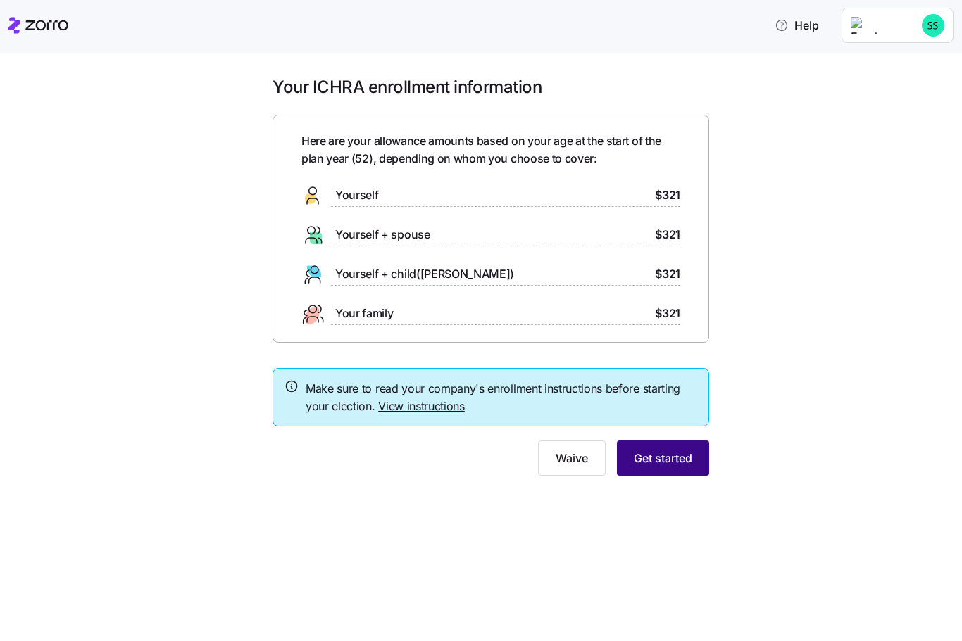
click at [675, 457] on span "Get started" at bounding box center [662, 458] width 58 height 17
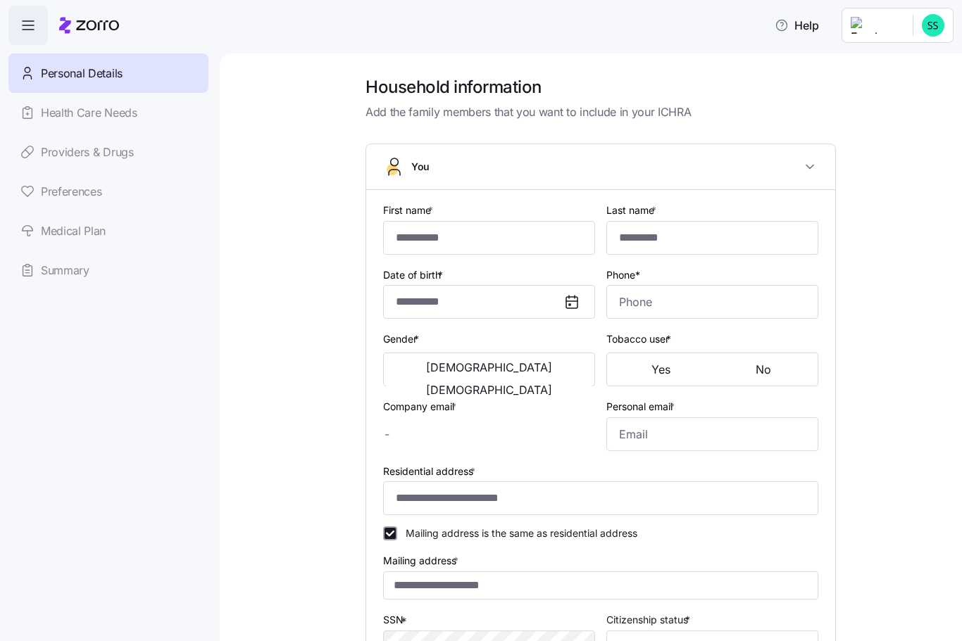
type input "*******"
type input "[EMAIL_ADDRESS][DOMAIN_NAME]"
type input "**********"
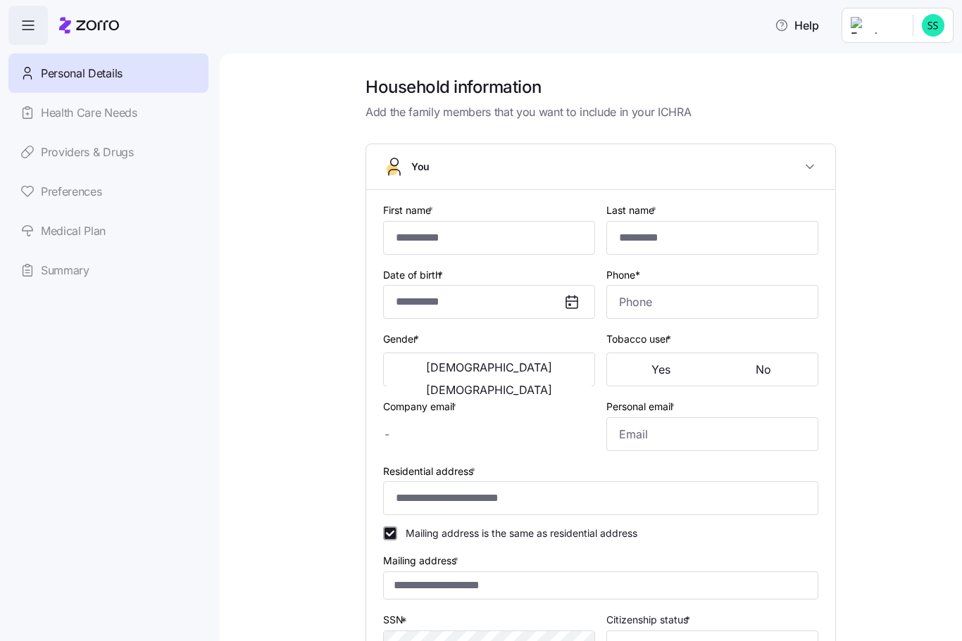
checkbox input "true"
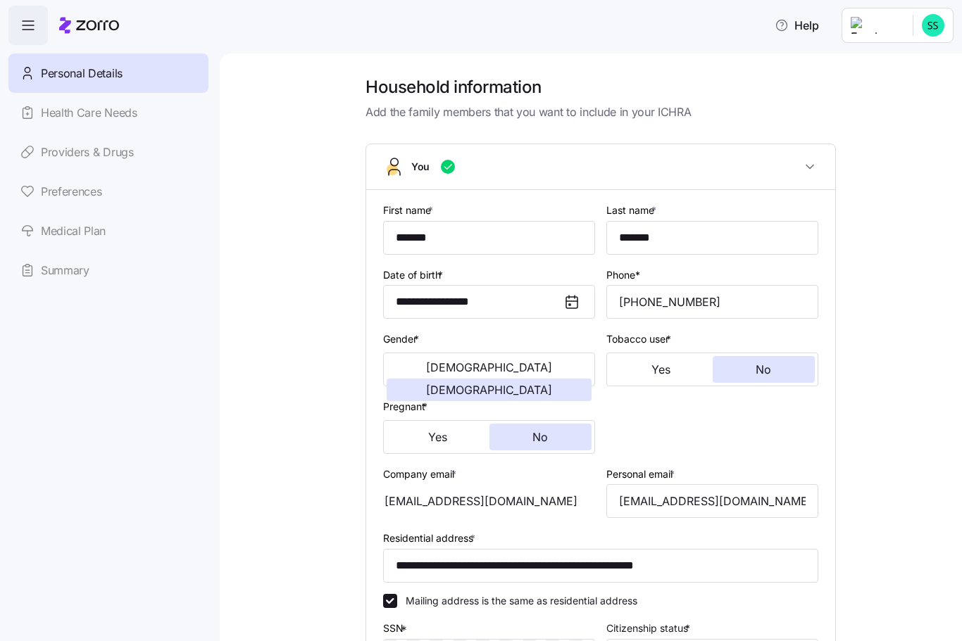
type input "**********"
type input "[PHONE_NUMBER]"
type input "[DEMOGRAPHIC_DATA] citizen"
type input "Married"
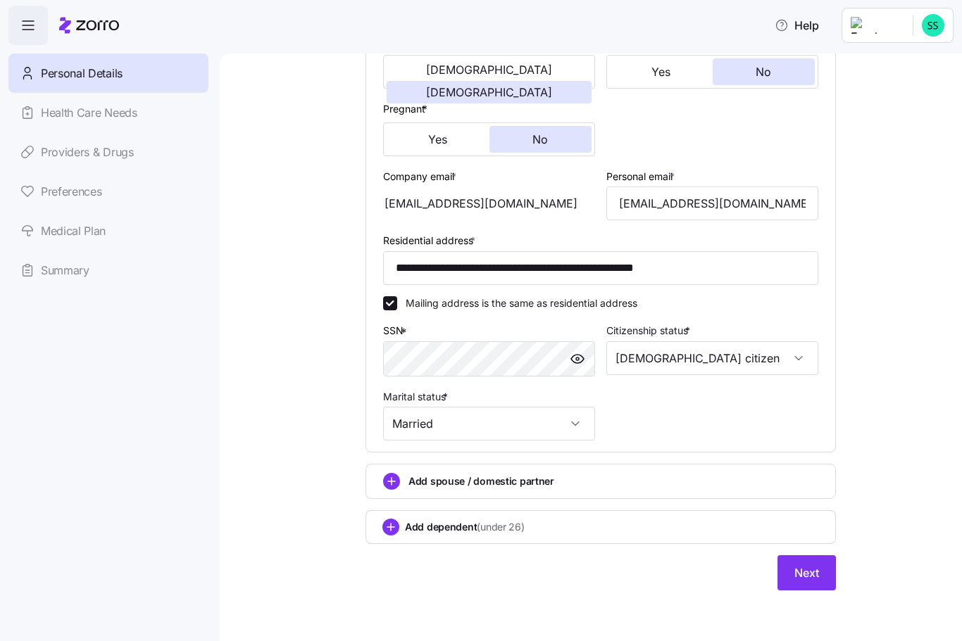
scroll to position [299, 0]
click at [825, 567] on button "Next" at bounding box center [806, 572] width 58 height 35
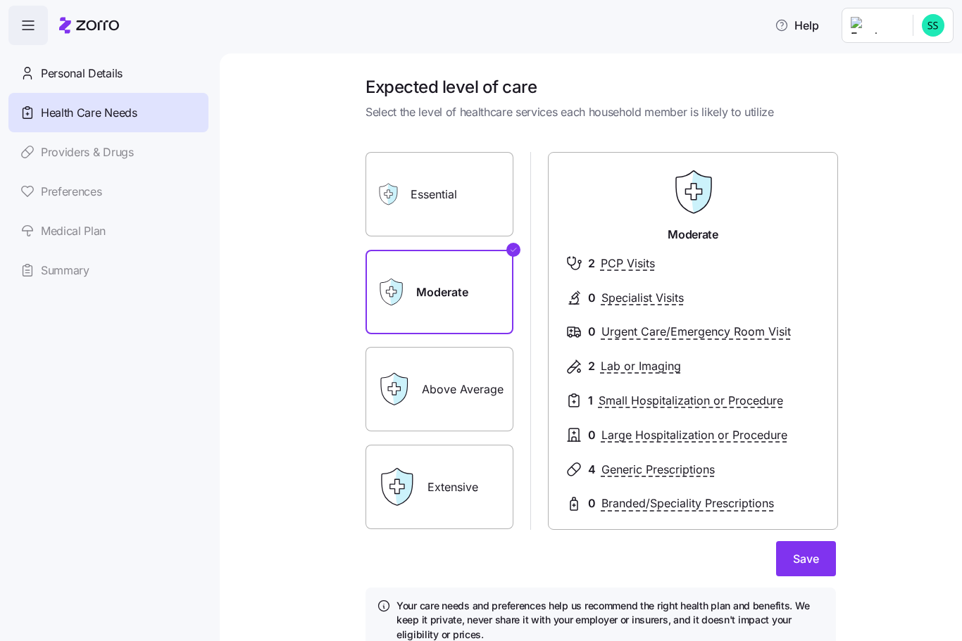
click at [477, 201] on label "Essential" at bounding box center [439, 194] width 148 height 84
click at [0, 0] on input "Essential" at bounding box center [0, 0] width 0 height 0
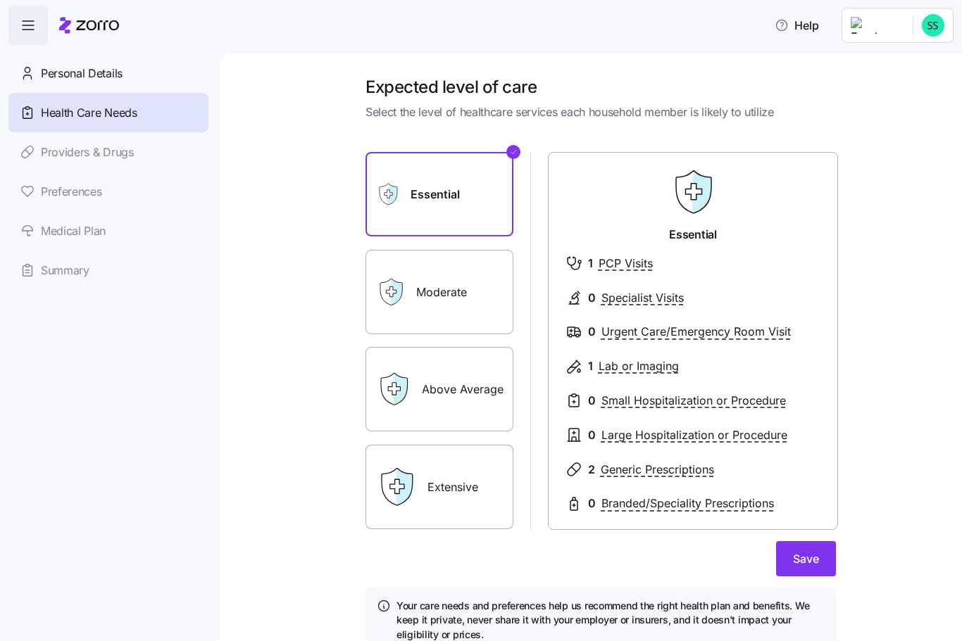
click at [469, 297] on label "Moderate" at bounding box center [439, 292] width 148 height 84
click at [0, 0] on input "Moderate" at bounding box center [0, 0] width 0 height 0
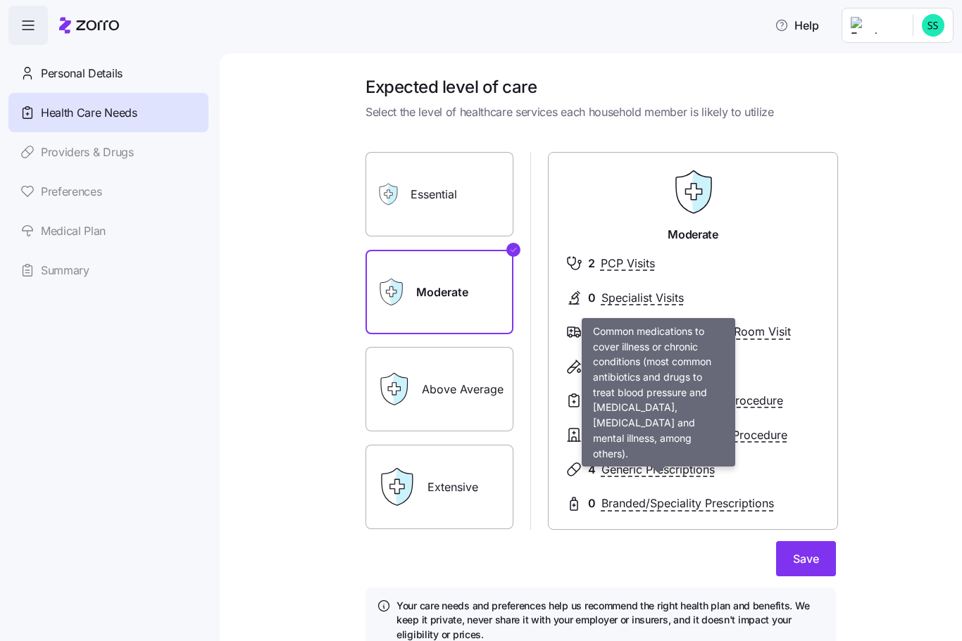
click at [692, 462] on span "Generic Prescriptions" at bounding box center [657, 470] width 113 height 18
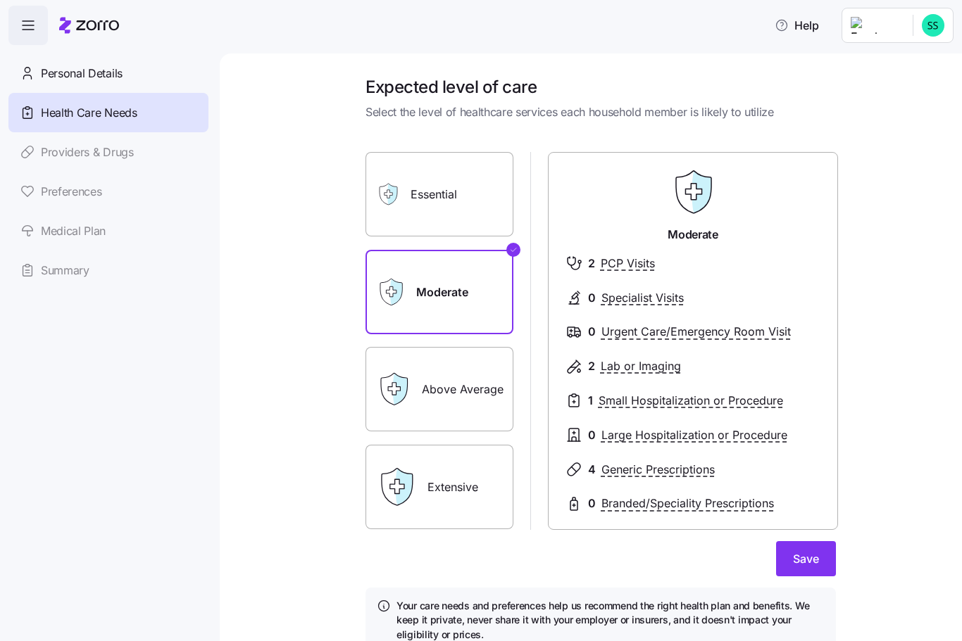
click at [693, 469] on span "Generic Prescriptions" at bounding box center [657, 470] width 113 height 18
click at [904, 393] on div "Expected level of care Select the level of healthcare services each household m…" at bounding box center [600, 373] width 683 height 594
click at [717, 330] on span "Urgent Care/Emergency Room Visit" at bounding box center [695, 332] width 189 height 18
click at [642, 328] on span "Urgent Care/Emergency Room Visit" at bounding box center [695, 332] width 189 height 18
click at [712, 405] on span "Small Hospitalization or Procedure" at bounding box center [690, 401] width 184 height 18
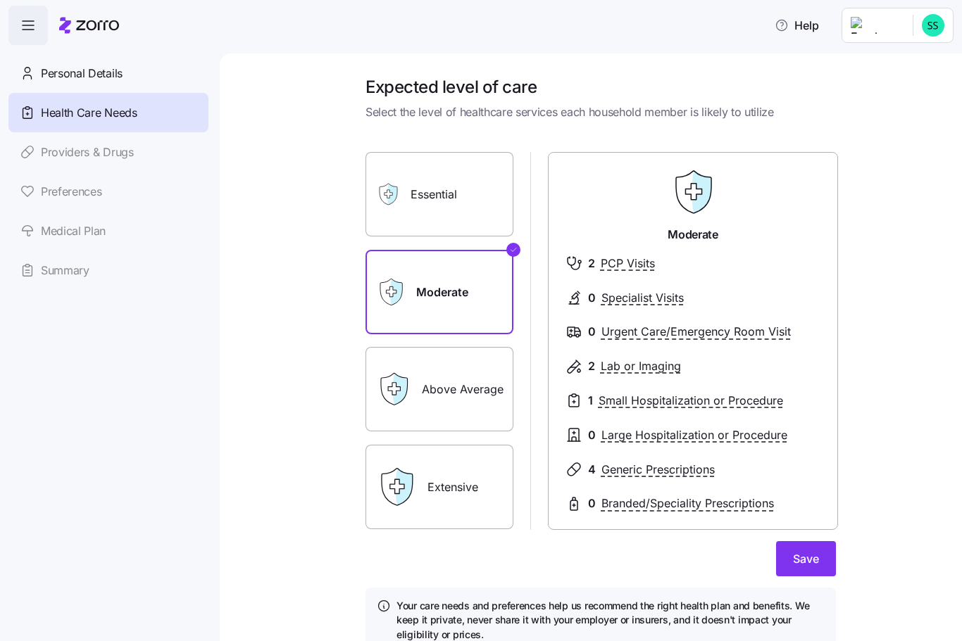
click at [685, 396] on span "Small Hospitalization or Procedure" at bounding box center [690, 401] width 184 height 18
click at [896, 416] on div "Expected level of care Select the level of healthcare services each household m…" at bounding box center [600, 373] width 683 height 594
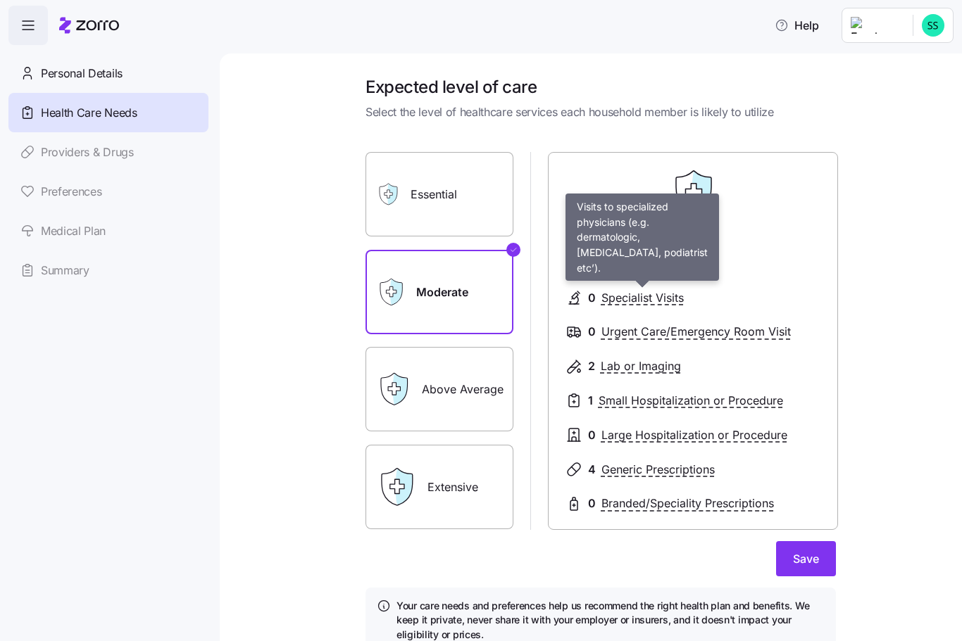
click at [662, 294] on span "Specialist Visits" at bounding box center [642, 298] width 82 height 18
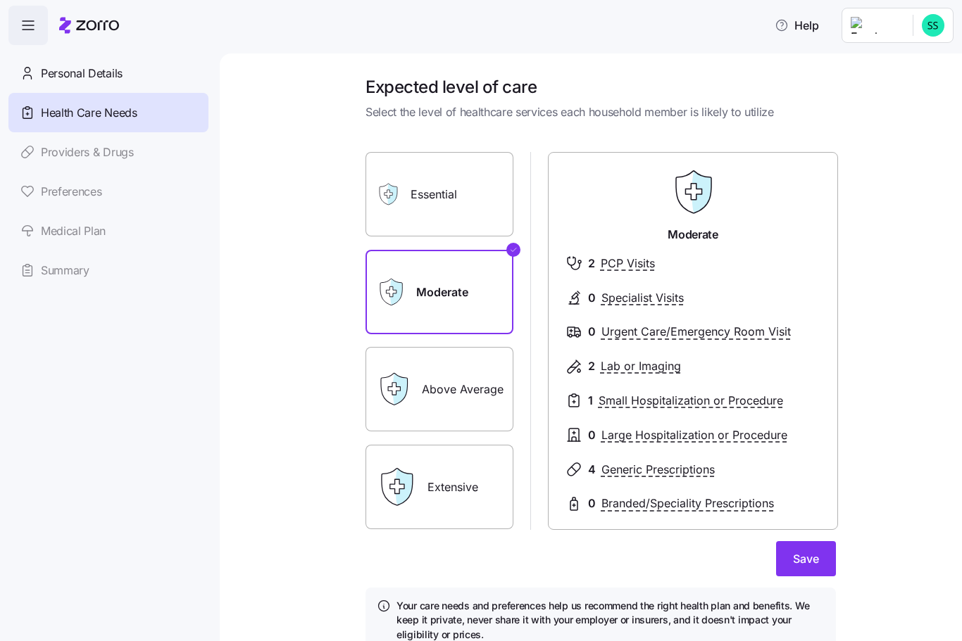
click at [639, 301] on span "Specialist Visits" at bounding box center [642, 298] width 82 height 18
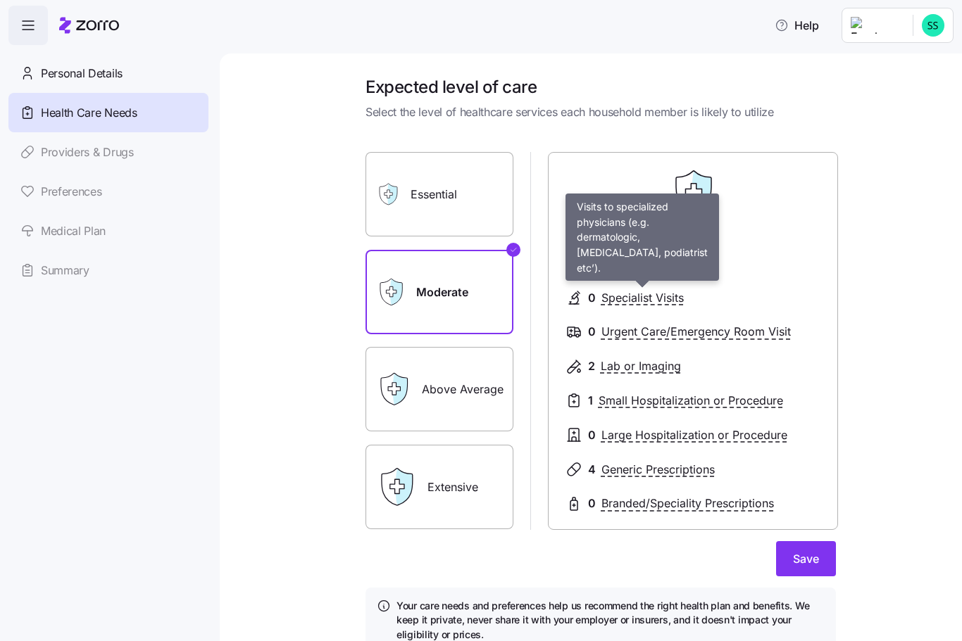
click at [476, 384] on label "Above Average" at bounding box center [439, 389] width 148 height 84
click at [0, 0] on input "Above Average" at bounding box center [0, 0] width 0 height 0
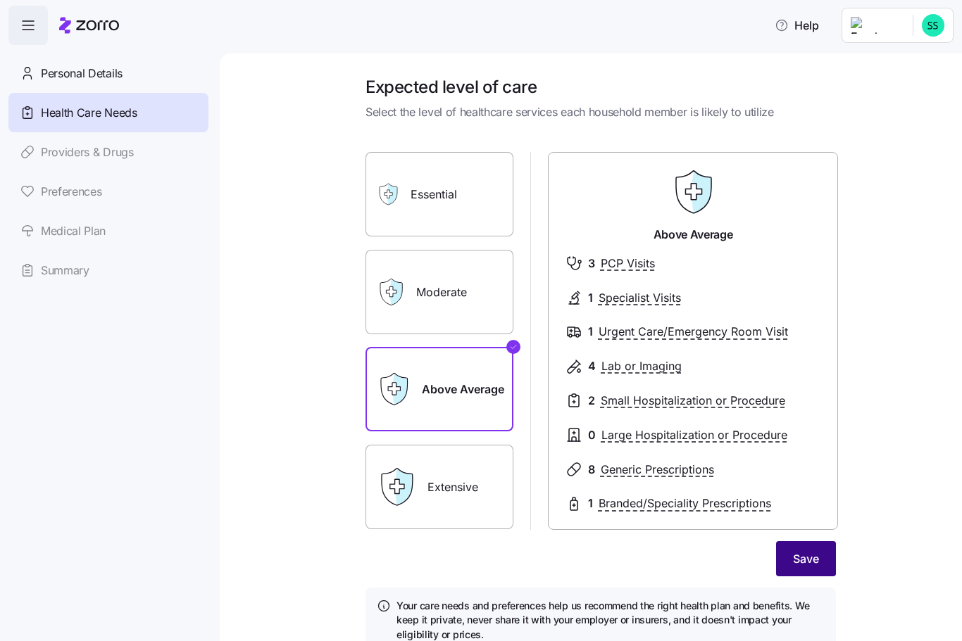
click at [821, 557] on button "Save" at bounding box center [806, 558] width 60 height 35
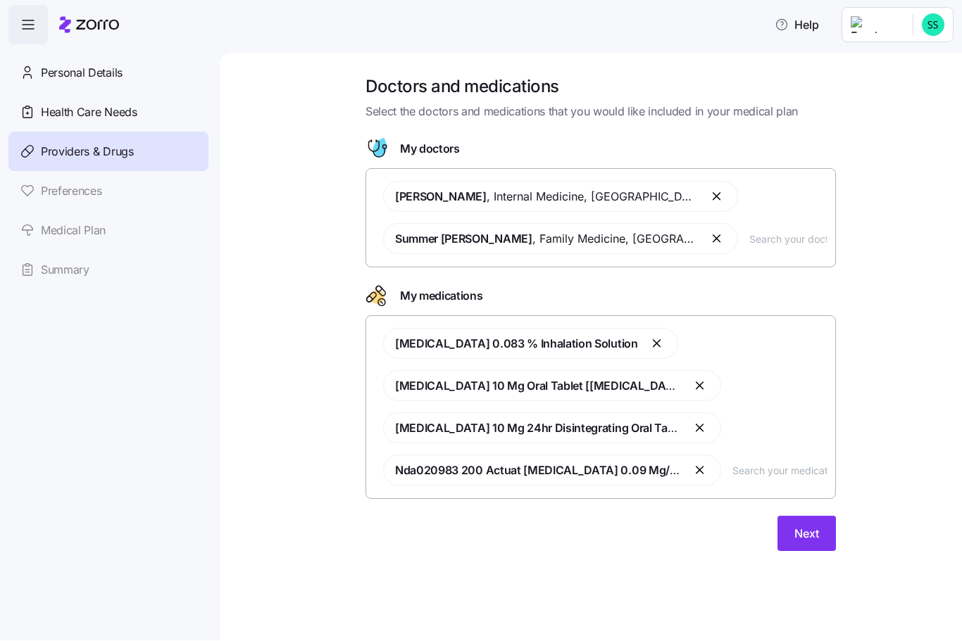
click at [790, 477] on input "text" at bounding box center [779, 470] width 94 height 15
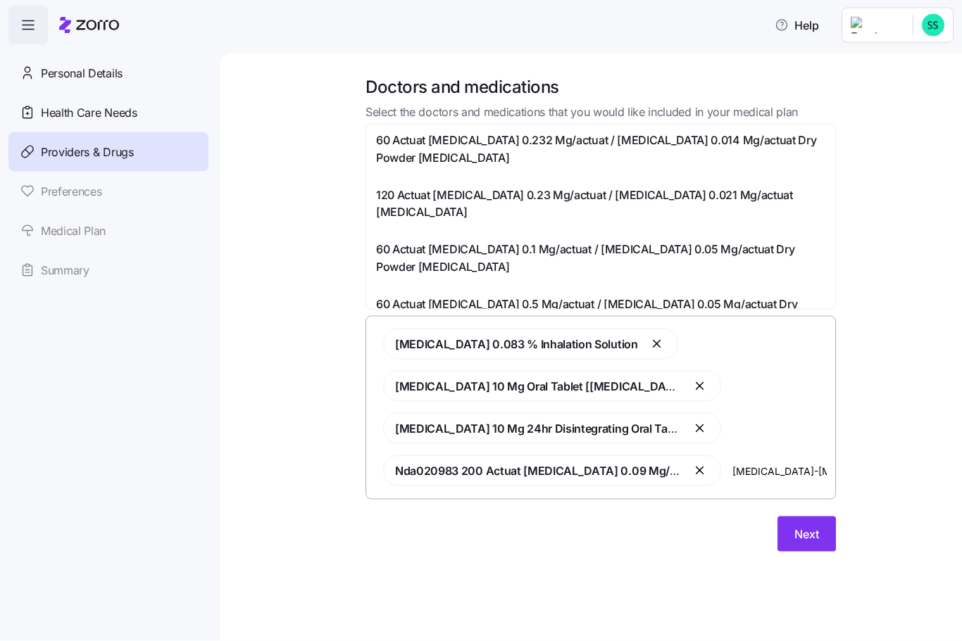
type input "[MEDICAL_DATA]-[MEDICAL_DATA] 500-50"
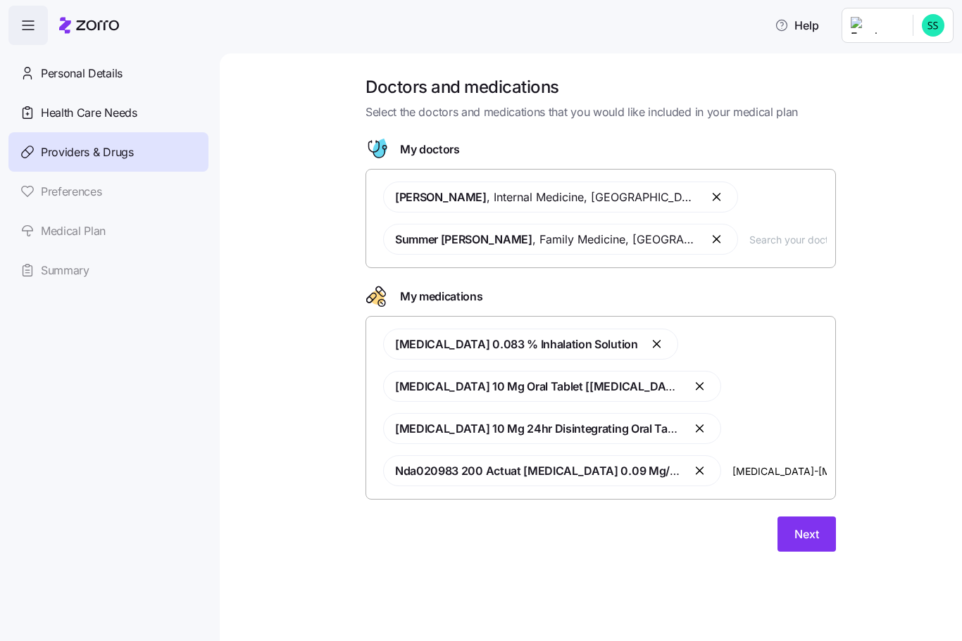
click at [824, 470] on input "[MEDICAL_DATA]-[MEDICAL_DATA] 500-50" at bounding box center [779, 470] width 94 height 15
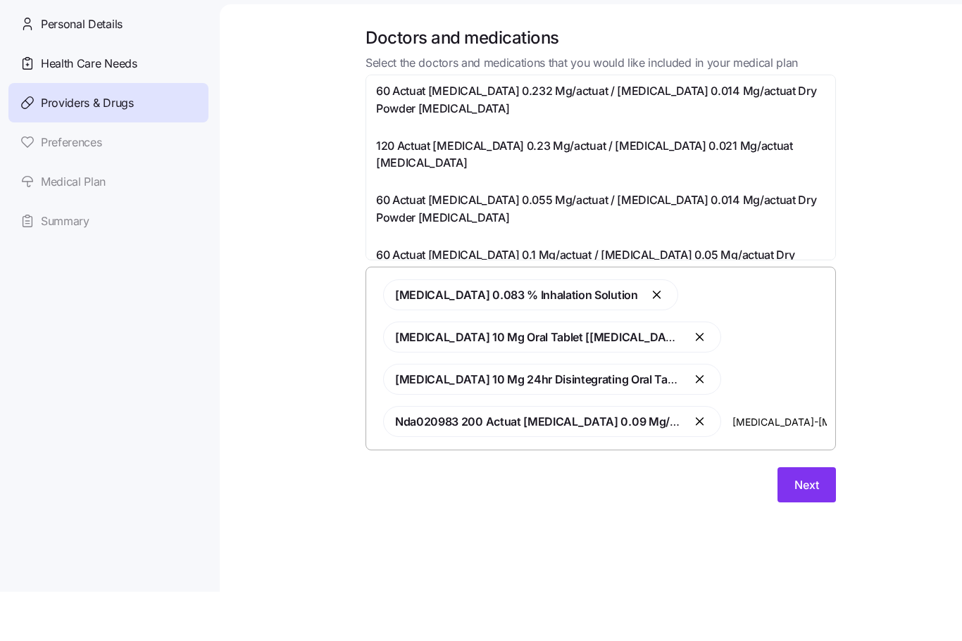
scroll to position [1, 0]
click at [753, 296] on span "60 Actuat [MEDICAL_DATA] 0.1 Mg/actuat / [MEDICAL_DATA] 0.05 Mg/actuat Dry Powd…" at bounding box center [600, 313] width 449 height 35
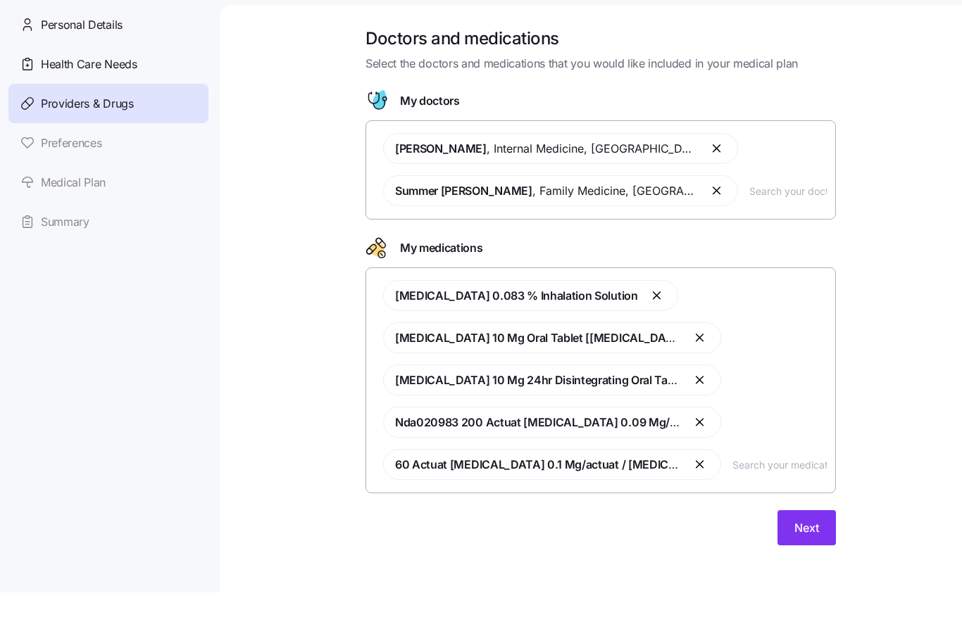
scroll to position [0, 0]
click at [818, 559] on button "Next" at bounding box center [806, 576] width 58 height 35
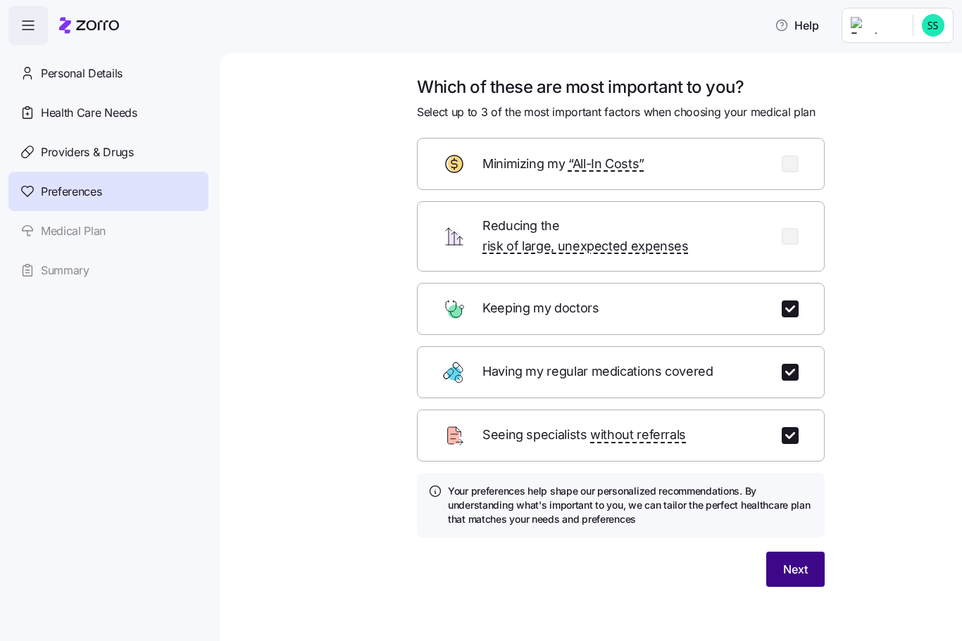
click at [807, 561] on span "Next" at bounding box center [795, 569] width 25 height 17
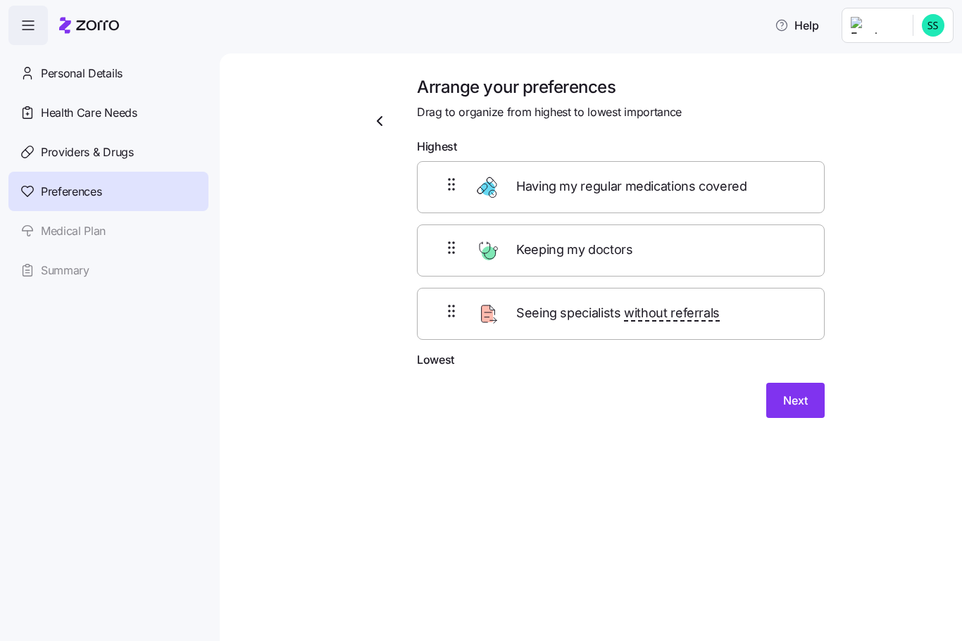
click at [817, 597] on div "Arrange your preferences Drag to organize from highest to lowest importance Hig…" at bounding box center [591, 347] width 742 height 588
click at [809, 403] on button "Next" at bounding box center [795, 400] width 58 height 35
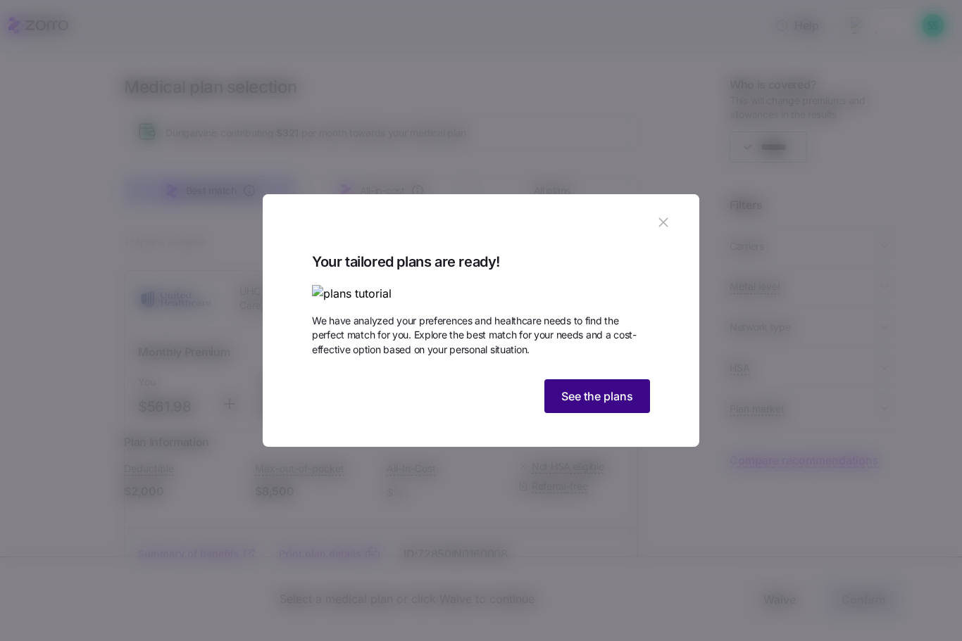
click at [625, 405] on span "See the plans" at bounding box center [597, 396] width 72 height 17
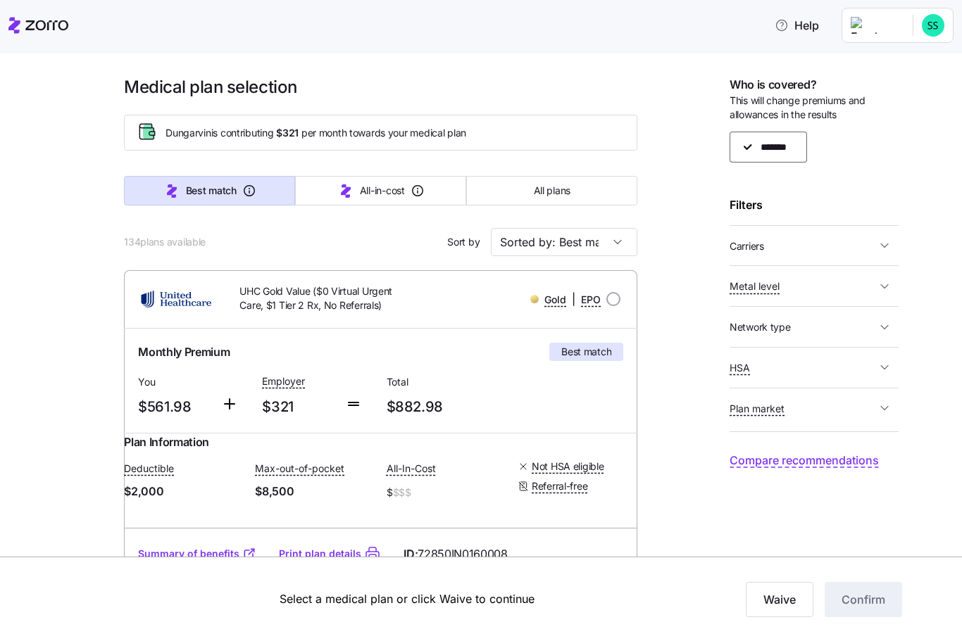
click at [876, 364] on span "button" at bounding box center [884, 367] width 17 height 14
click at [760, 410] on label "No" at bounding box center [771, 415] width 22 height 14
click at [760, 410] on input "No" at bounding box center [753, 415] width 14 height 14
checkbox input "false"
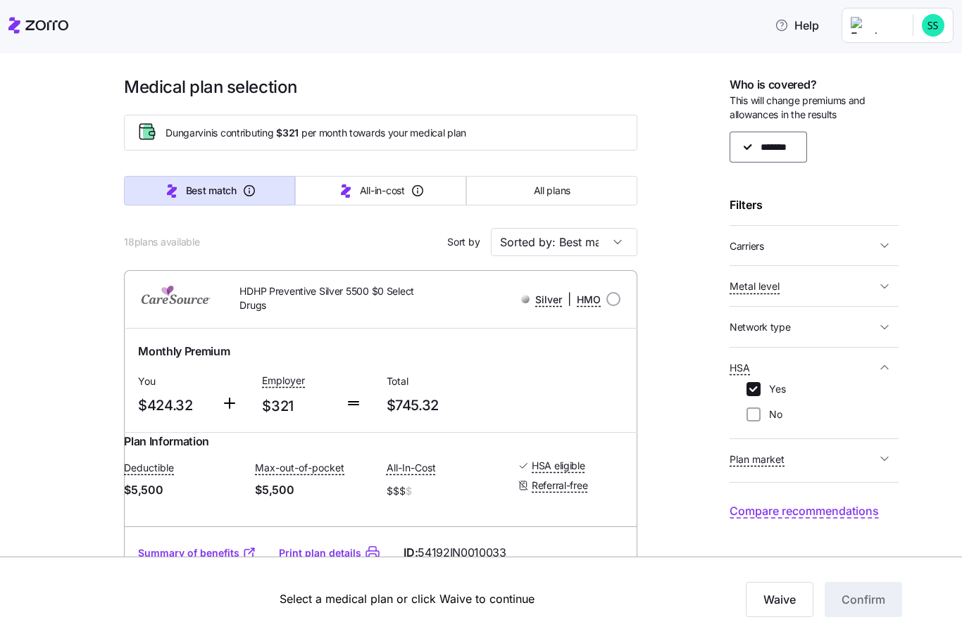
click at [885, 460] on icon "button" at bounding box center [884, 459] width 14 height 14
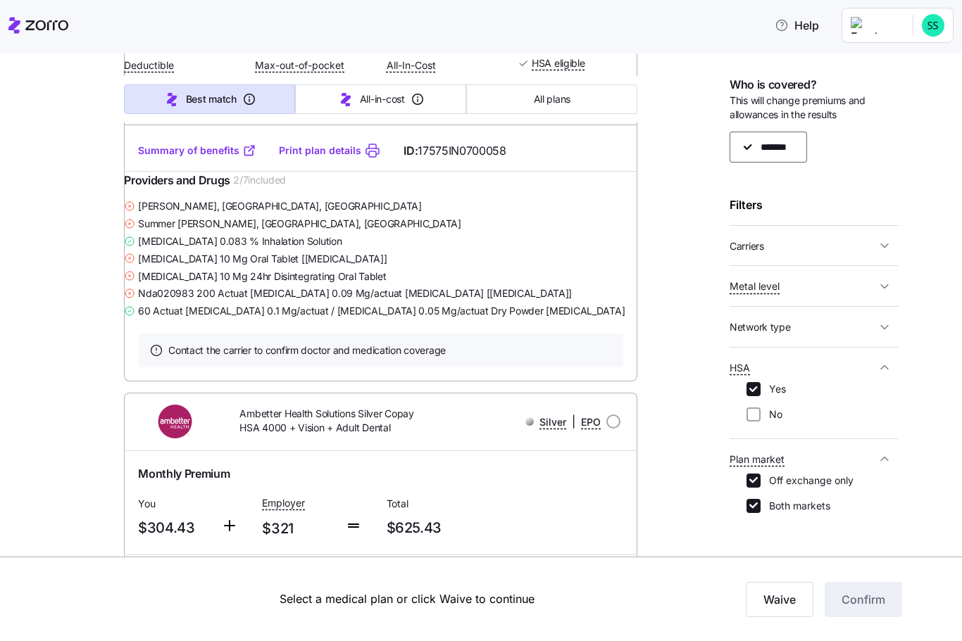
scroll to position [4083, 0]
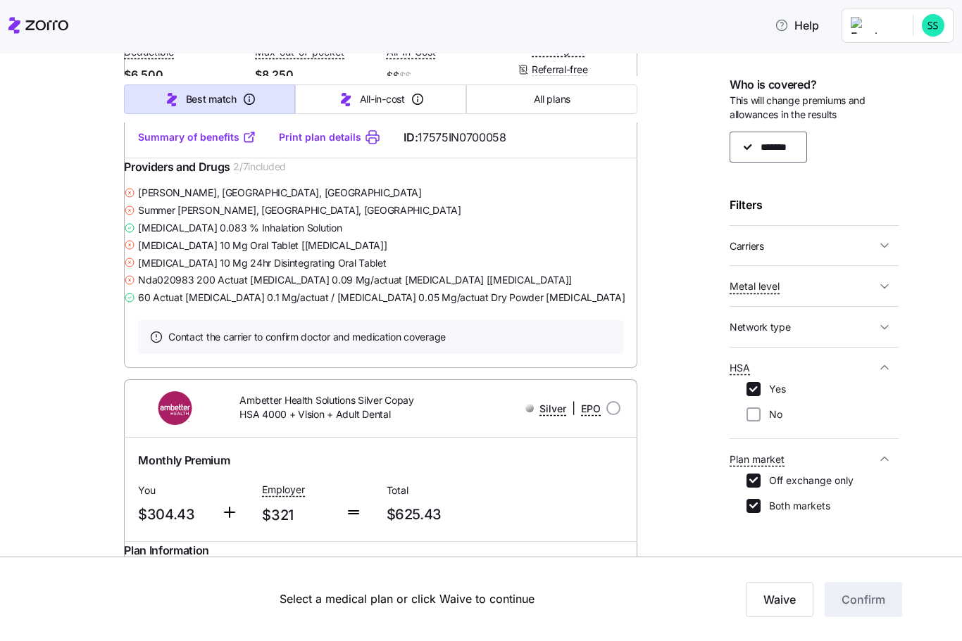
click at [605, 272] on div "[MEDICAL_DATA] 10 Mg 24hr Disintegrating Oral Tablet" at bounding box center [380, 263] width 513 height 18
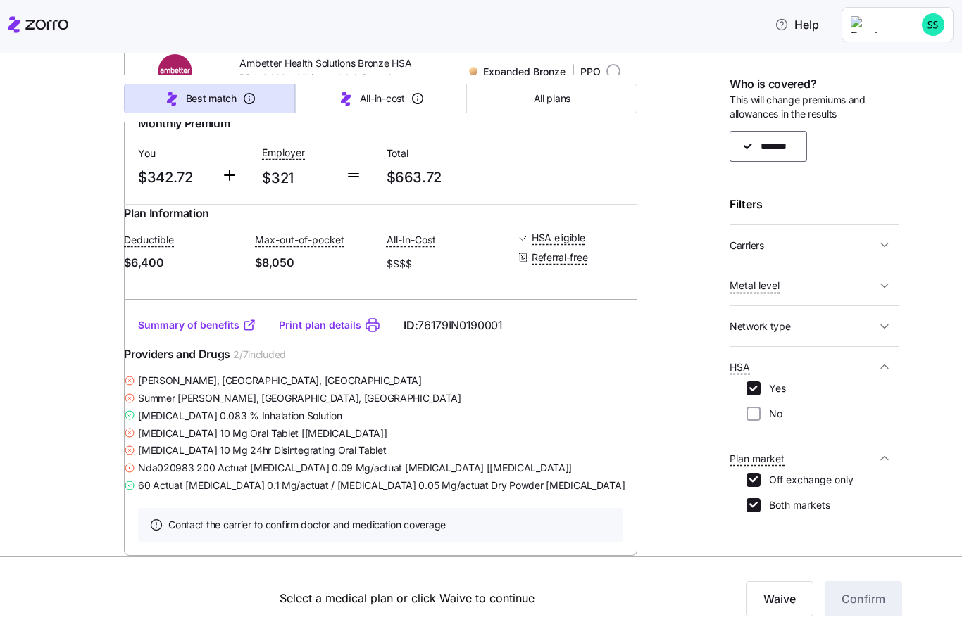
scroll to position [9771, 0]
click at [574, 101] on button "All plans" at bounding box center [551, 99] width 171 height 30
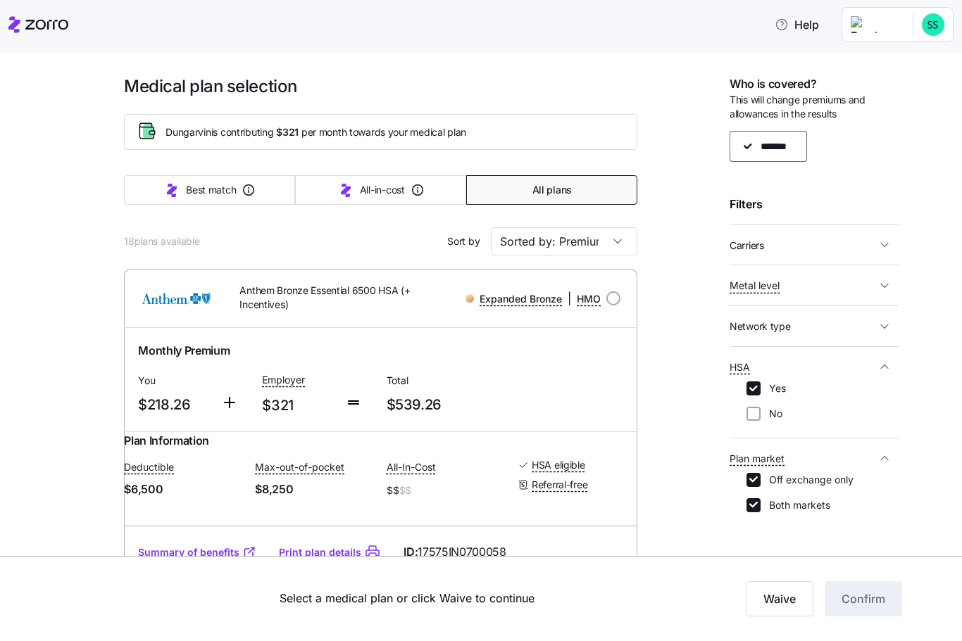
scroll to position [0, 0]
click at [187, 197] on span "Best match" at bounding box center [211, 191] width 50 height 14
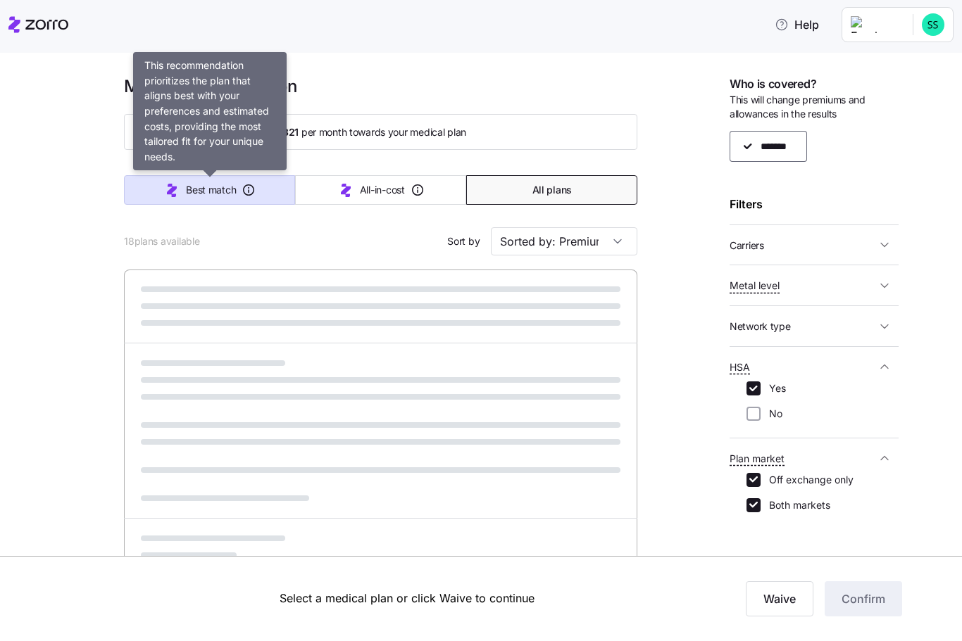
type input "Sorted by: Best match"
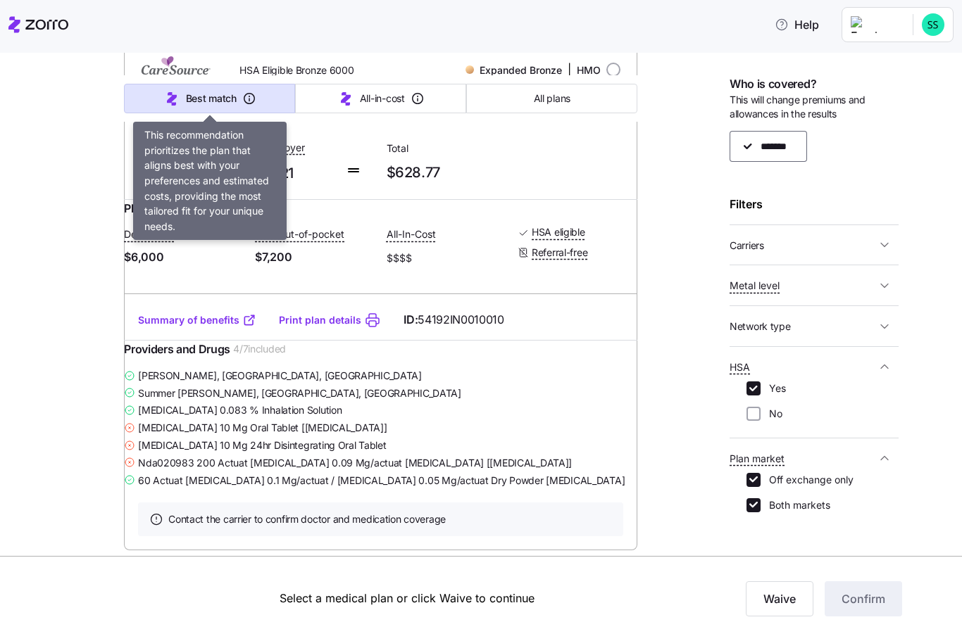
scroll to position [1274, 0]
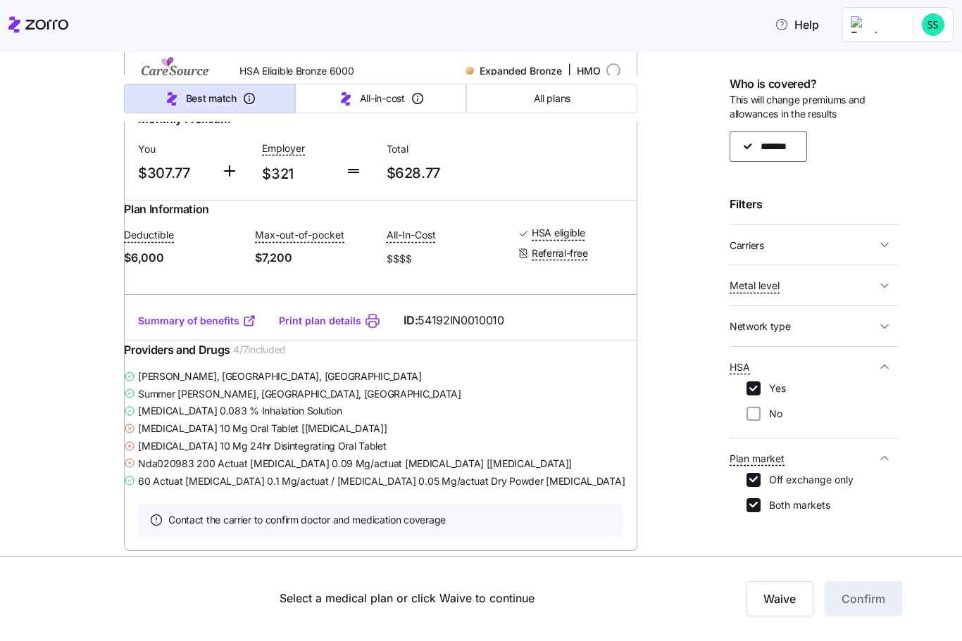
click at [204, 329] on link "Summary of benefits" at bounding box center [197, 322] width 118 height 14
click at [750, 416] on input "No" at bounding box center [753, 415] width 14 height 14
checkbox input "true"
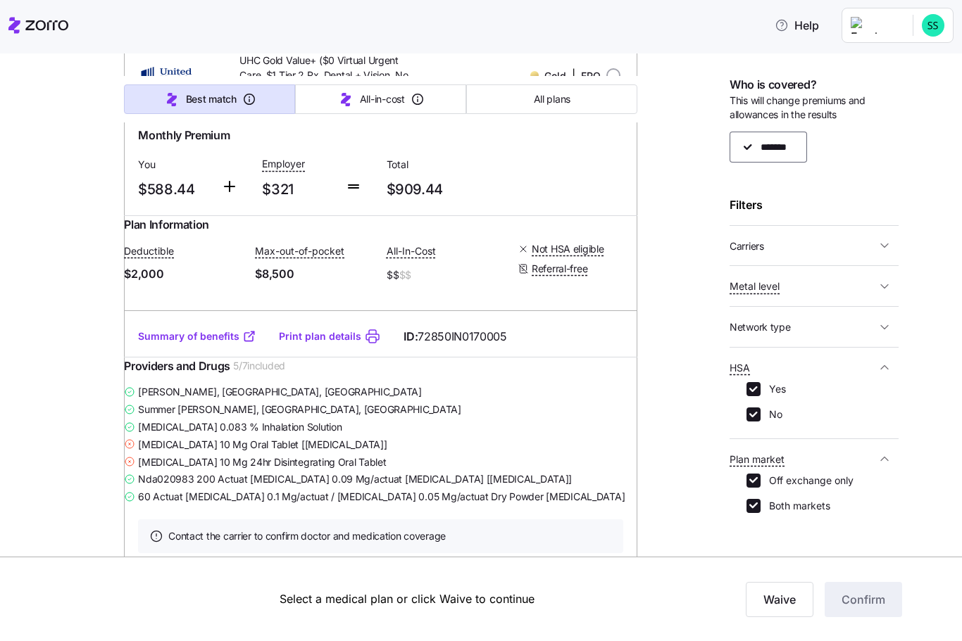
click at [883, 253] on button "Carriers" at bounding box center [813, 246] width 169 height 29
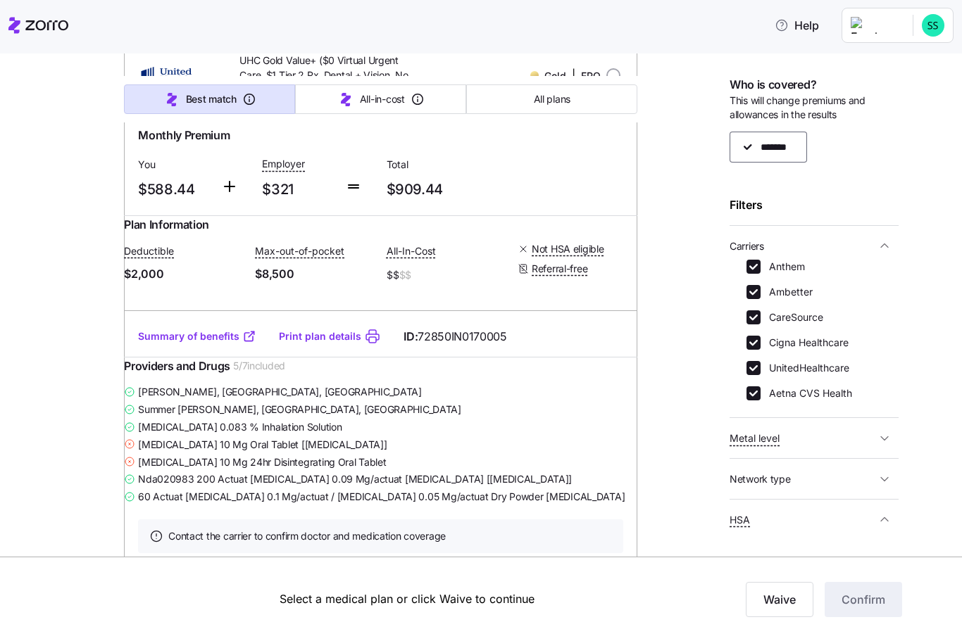
click at [767, 338] on label "Cigna Healthcare" at bounding box center [804, 343] width 88 height 14
click at [760, 338] on input "Cigna Healthcare" at bounding box center [753, 343] width 14 height 14
checkbox input "false"
click at [758, 317] on input "CareSource" at bounding box center [753, 317] width 14 height 14
checkbox input "false"
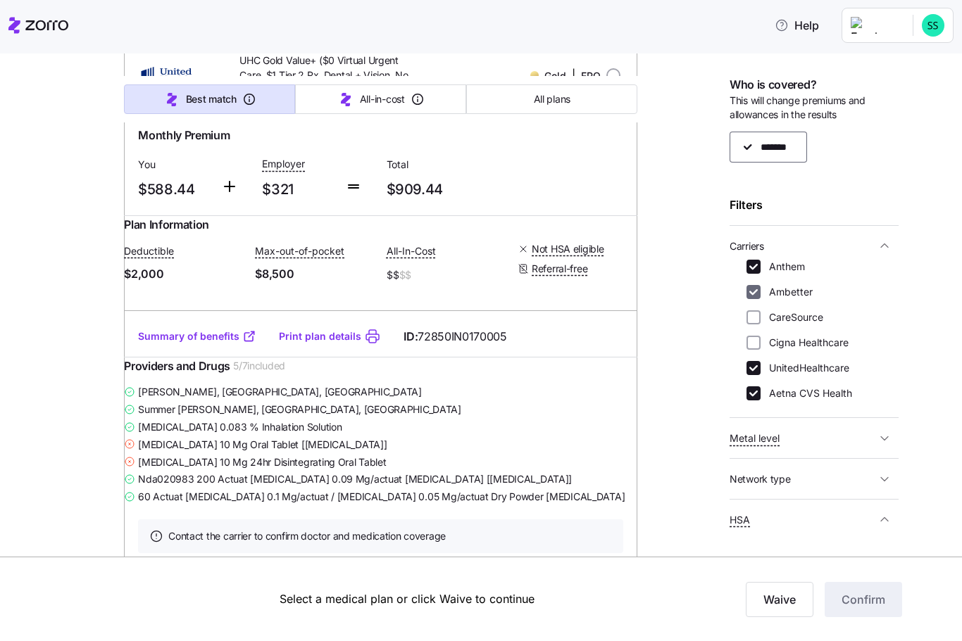
click at [757, 294] on input "Ambetter" at bounding box center [753, 292] width 14 height 14
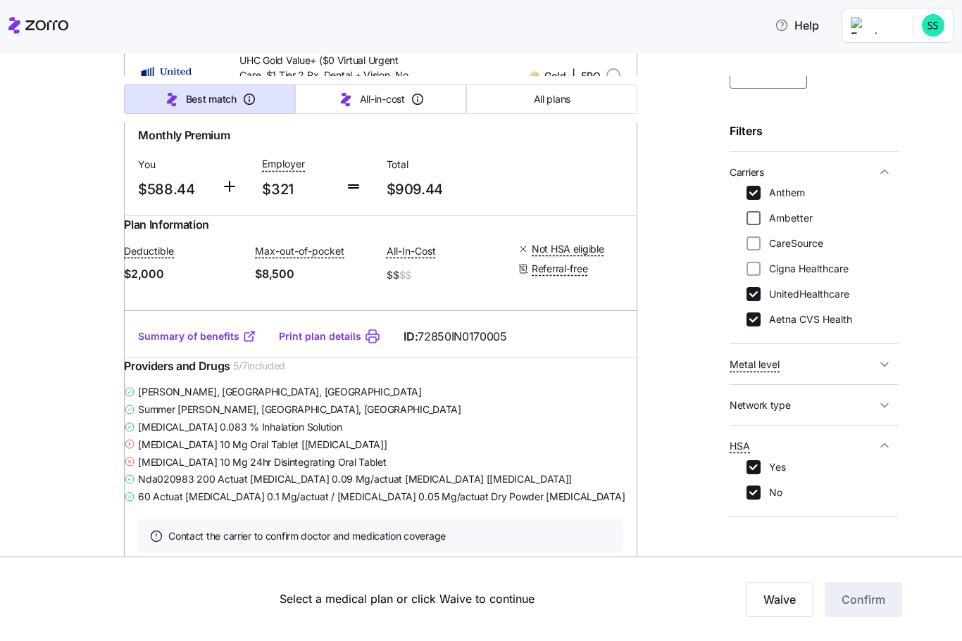
scroll to position [84, 0]
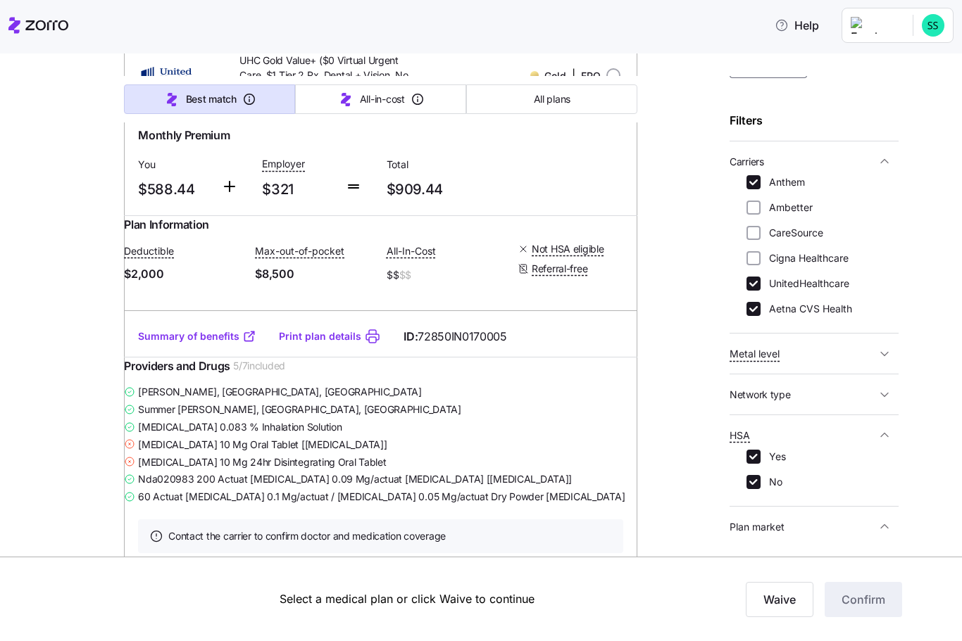
click at [890, 355] on icon "button" at bounding box center [884, 354] width 14 height 14
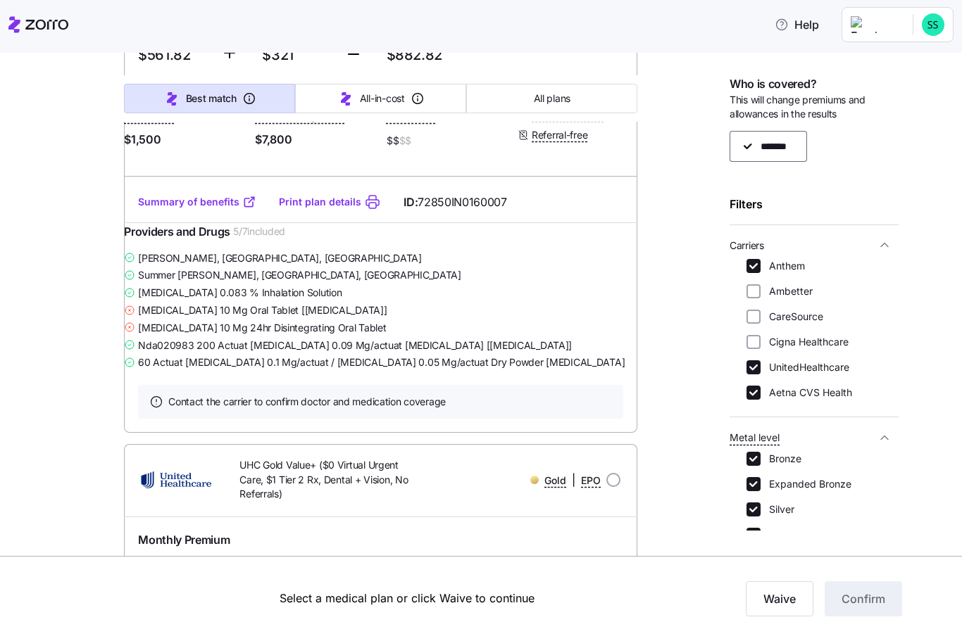
scroll to position [869, 0]
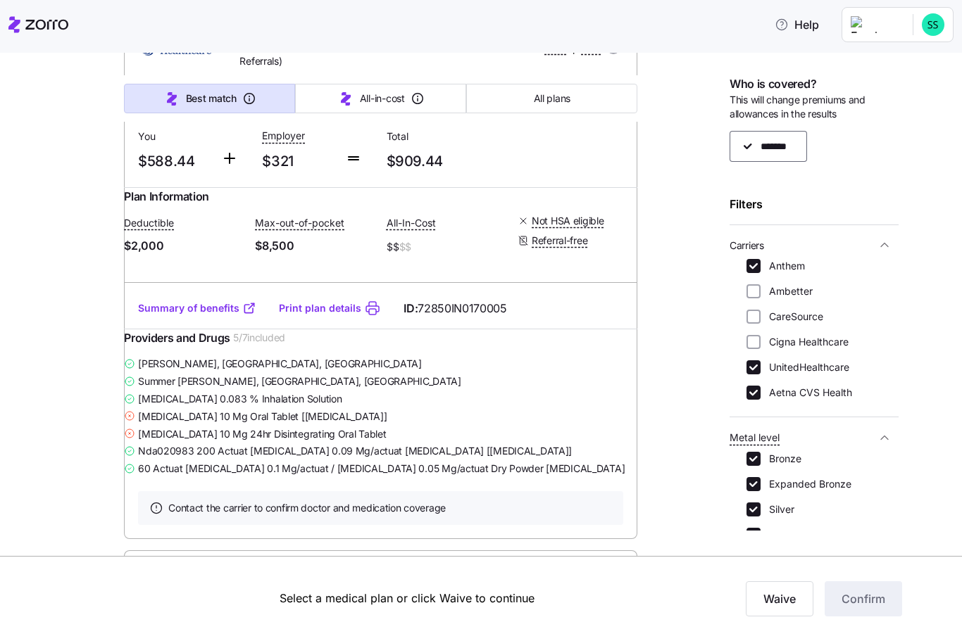
click at [731, 497] on div "Bronze Expanded Bronze Silver Gold Platinum" at bounding box center [813, 516] width 169 height 127
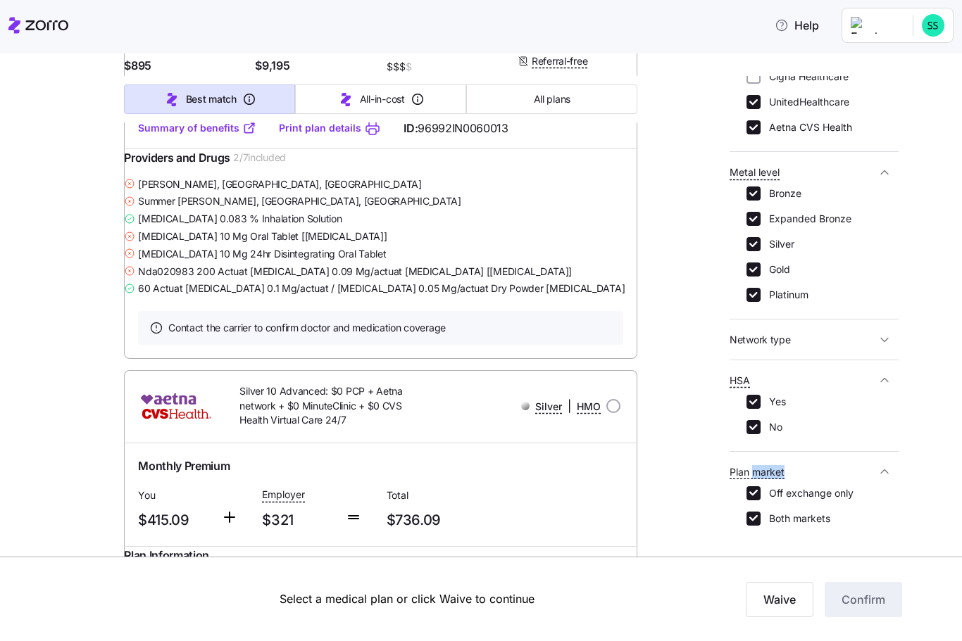
scroll to position [21830, 0]
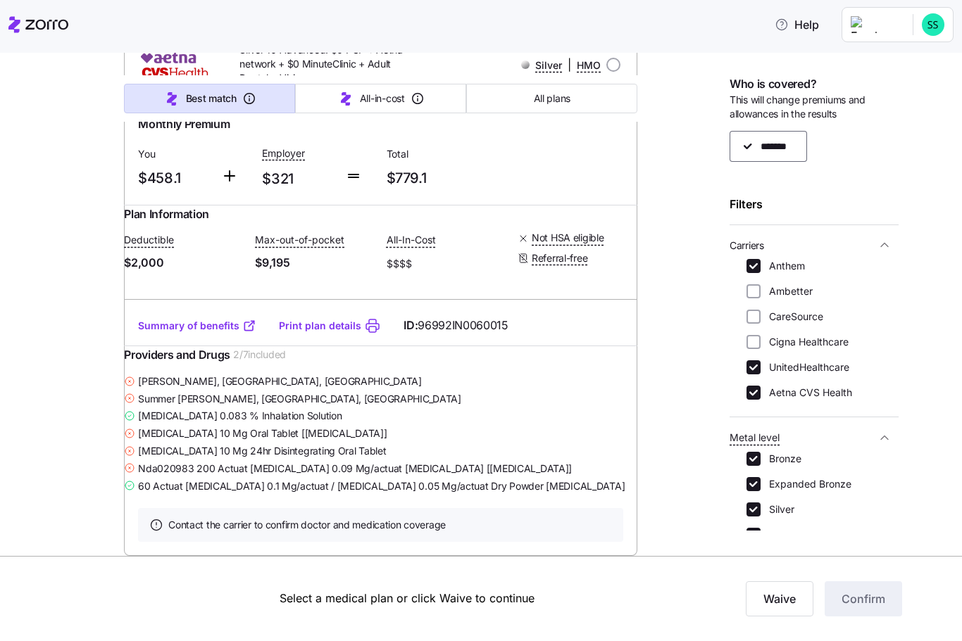
scroll to position [0, 0]
click at [758, 294] on input "Ambetter" at bounding box center [753, 292] width 14 height 14
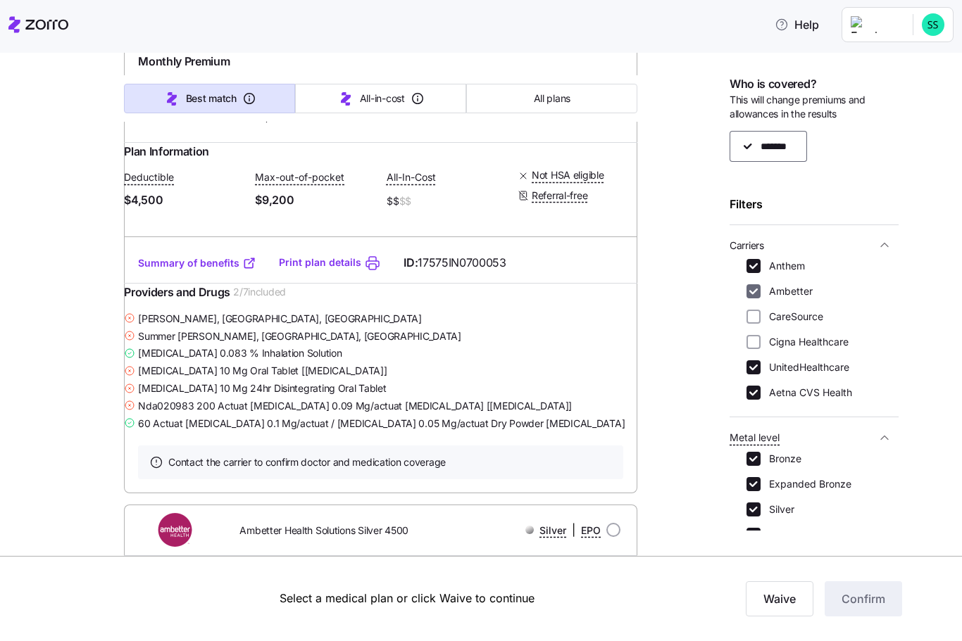
click at [754, 294] on input "Ambetter" at bounding box center [753, 292] width 14 height 14
checkbox input "false"
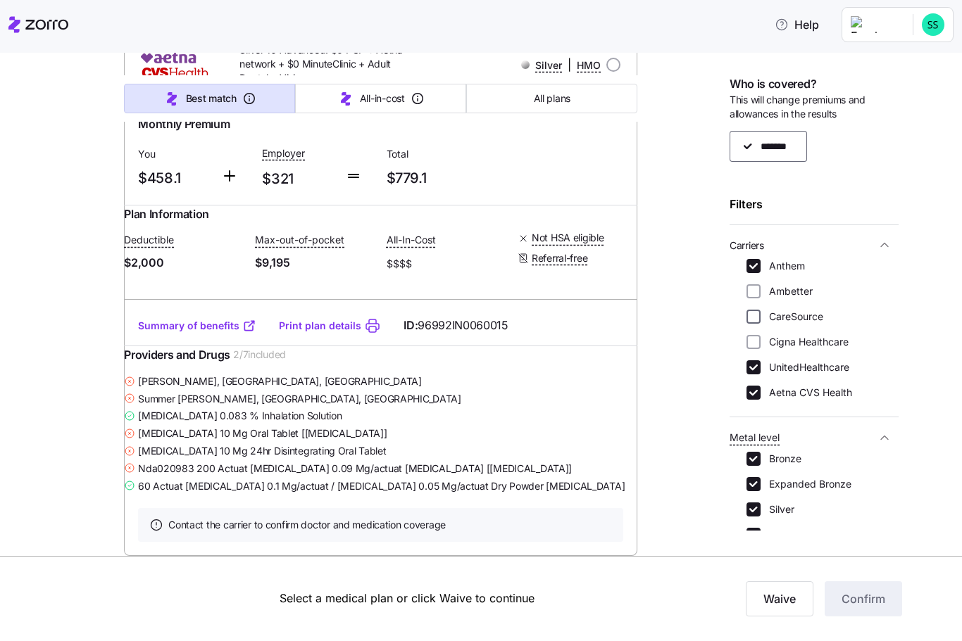
click at [752, 316] on input "CareSource" at bounding box center [753, 317] width 14 height 14
checkbox input "true"
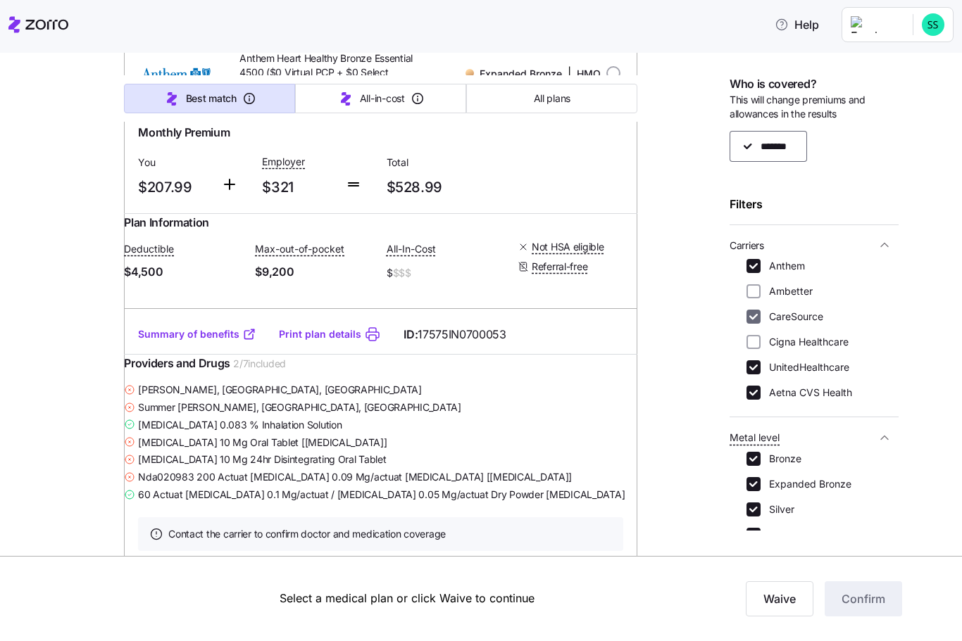
click at [757, 289] on input "Ambetter" at bounding box center [753, 292] width 14 height 14
checkbox input "true"
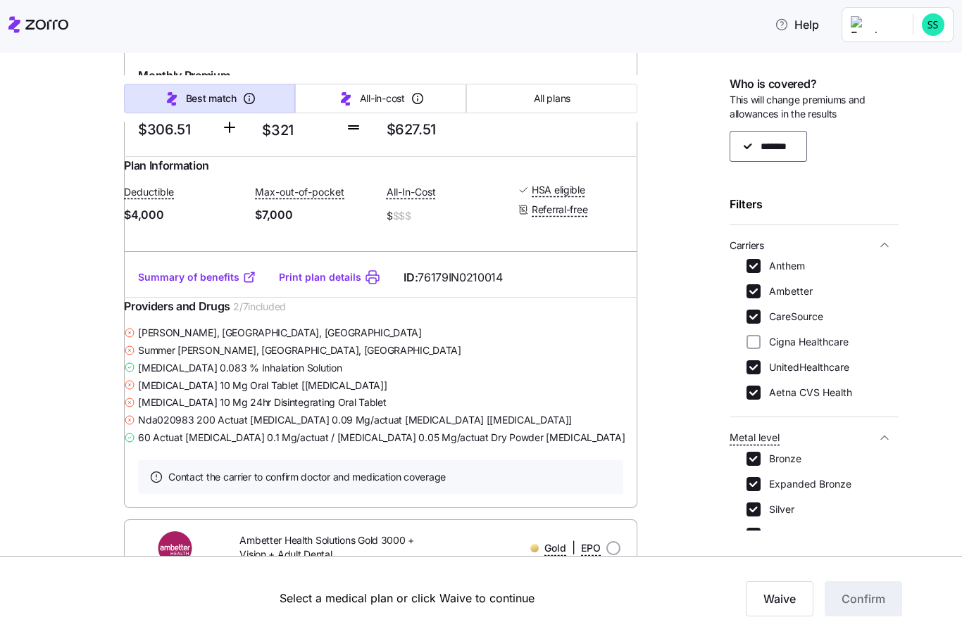
click at [760, 341] on label "Cigna Healthcare" at bounding box center [804, 343] width 88 height 14
click at [760, 341] on input "Cigna Healthcare" at bounding box center [753, 343] width 14 height 14
checkbox input "true"
